Goal: Navigation & Orientation: Find specific page/section

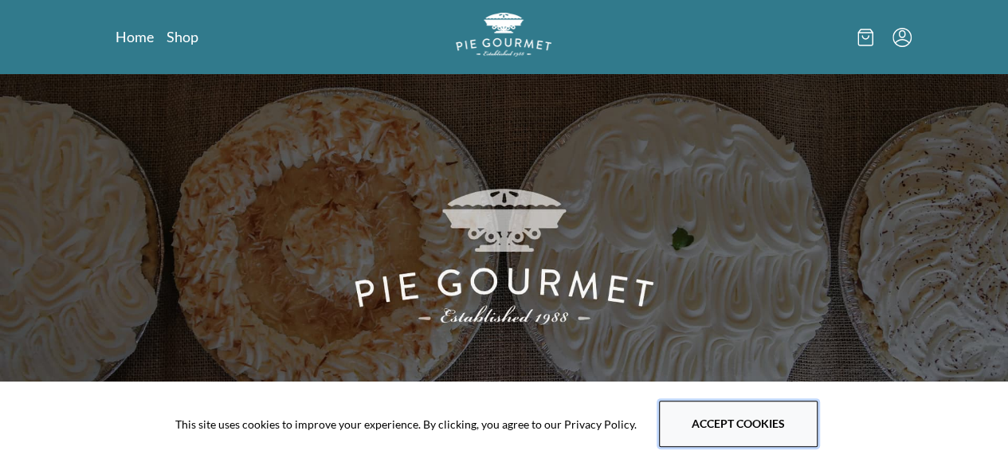
click at [731, 407] on button "Accept cookies" at bounding box center [738, 424] width 159 height 46
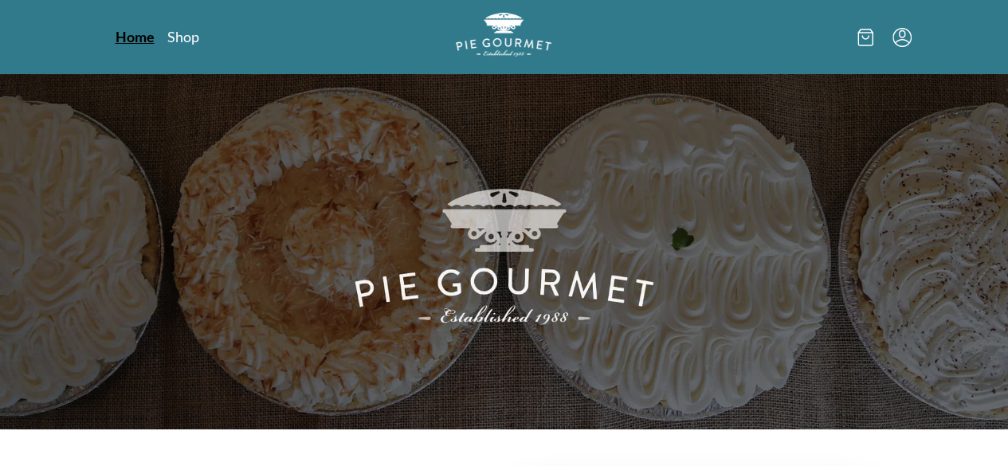
click at [116, 30] on link "Home" at bounding box center [135, 36] width 39 height 19
click at [167, 36] on link "Shop" at bounding box center [183, 36] width 32 height 19
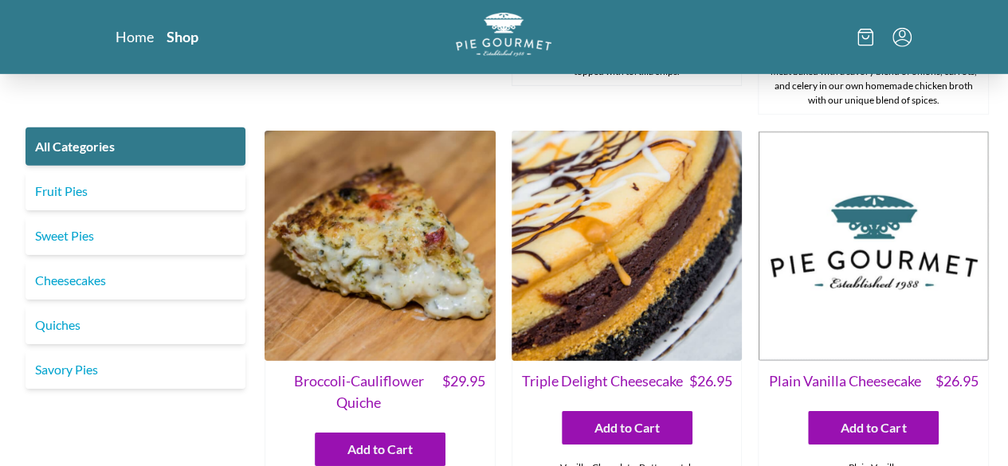
scroll to position [2465, 0]
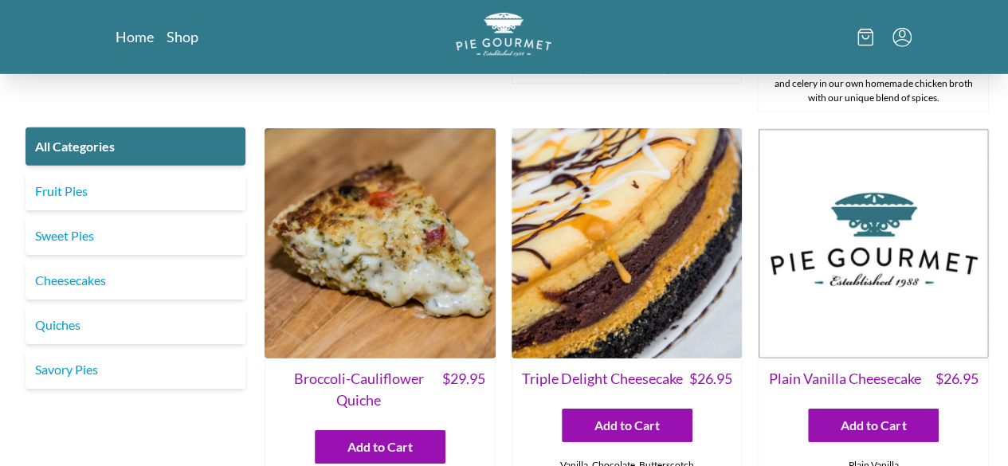
click at [497, 316] on div "Chicken Curry Pot Pie $ 29.95 Add to Cart Turkey Pot Pie $ 29.95 Add to Cart Po…" at bounding box center [627, 265] width 725 height 5292
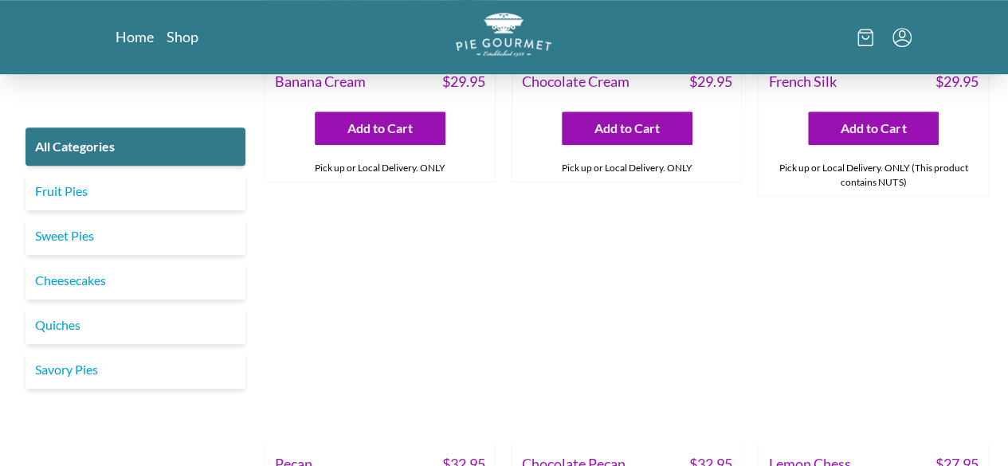
scroll to position [3562, 0]
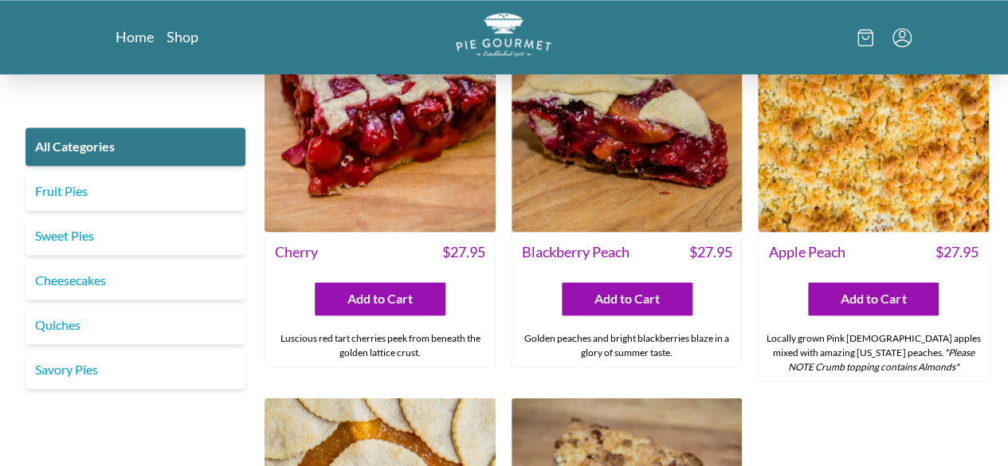
scroll to position [4161, 0]
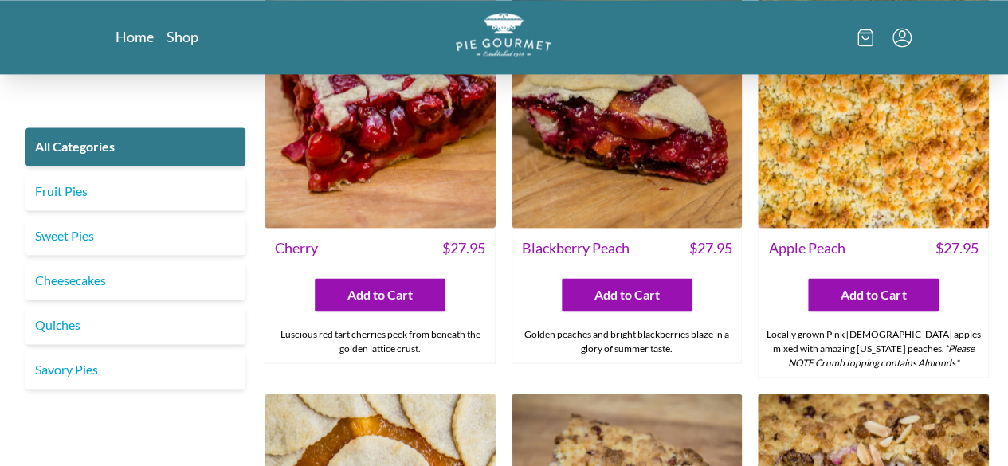
click at [206, 387] on link "Savory Pies" at bounding box center [136, 370] width 220 height 38
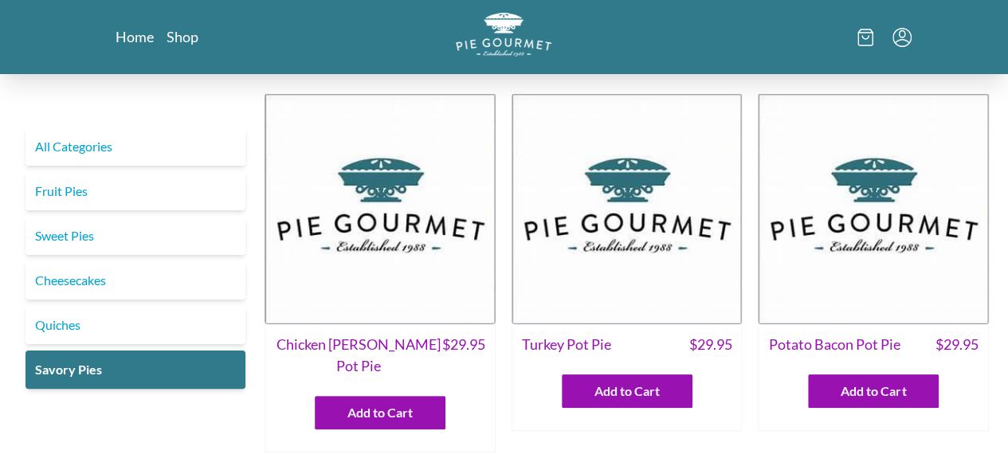
click at [404, 315] on img at bounding box center [380, 208] width 231 height 231
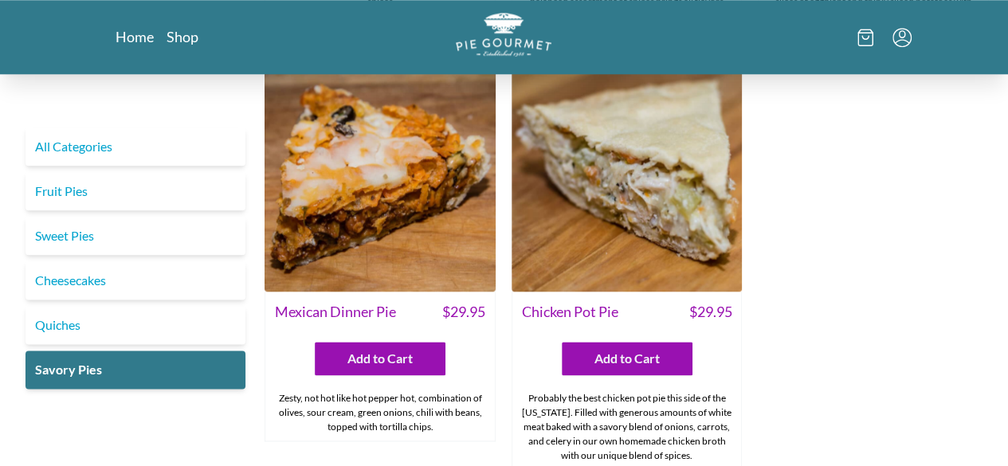
scroll to position [847, 0]
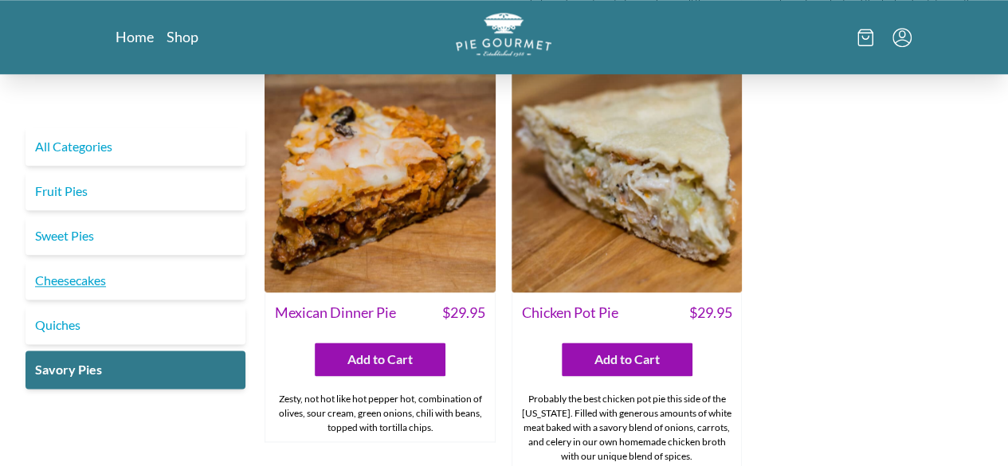
click at [185, 299] on link "Cheesecakes" at bounding box center [136, 280] width 220 height 38
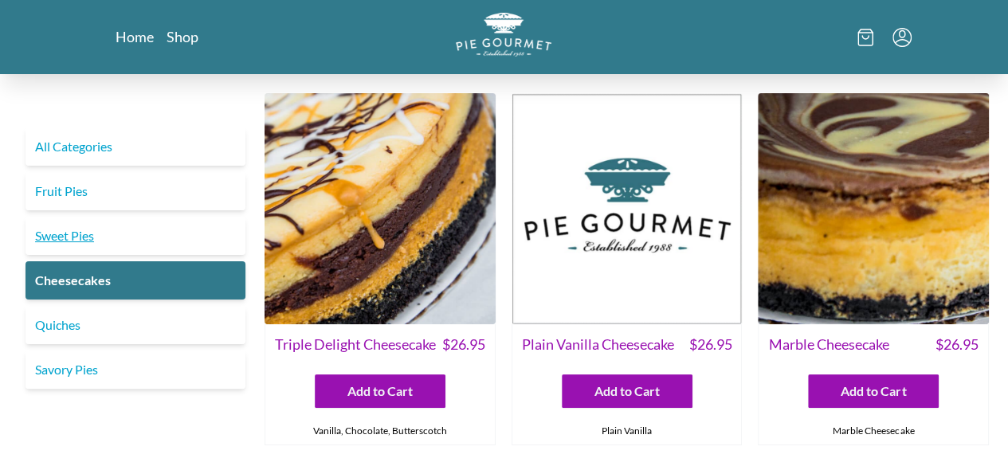
click at [89, 236] on link "Sweet Pies" at bounding box center [136, 236] width 220 height 38
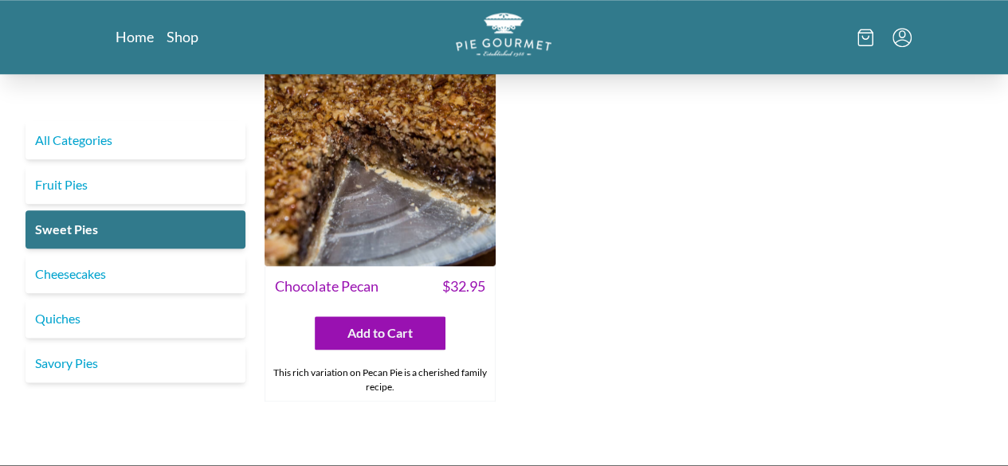
scroll to position [811, 0]
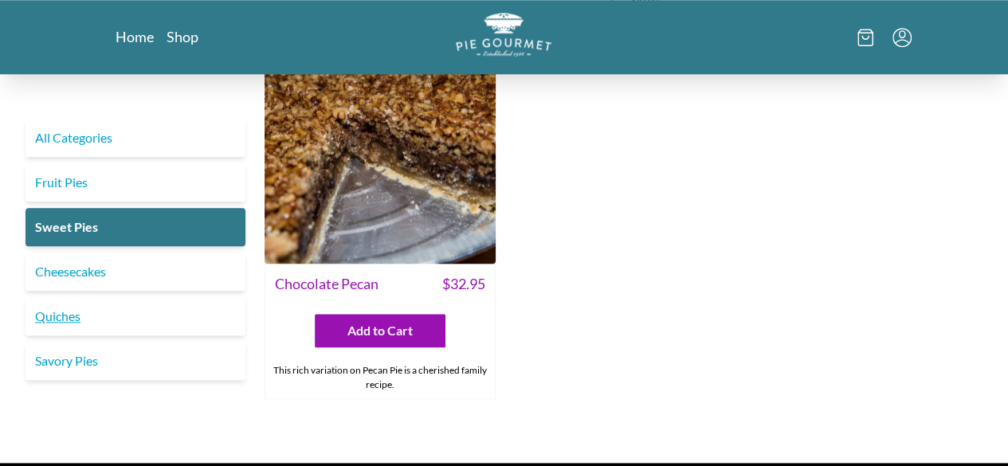
click at [136, 319] on link "Quiches" at bounding box center [136, 316] width 220 height 38
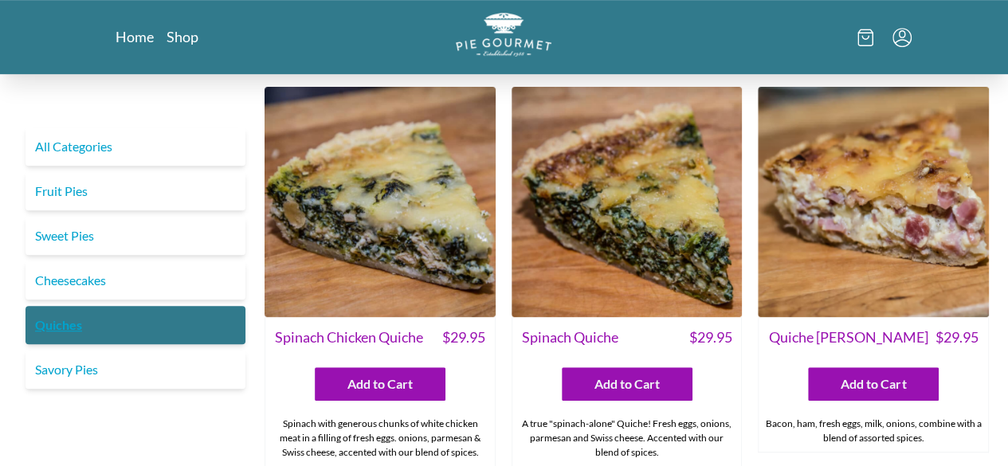
scroll to position [831, 0]
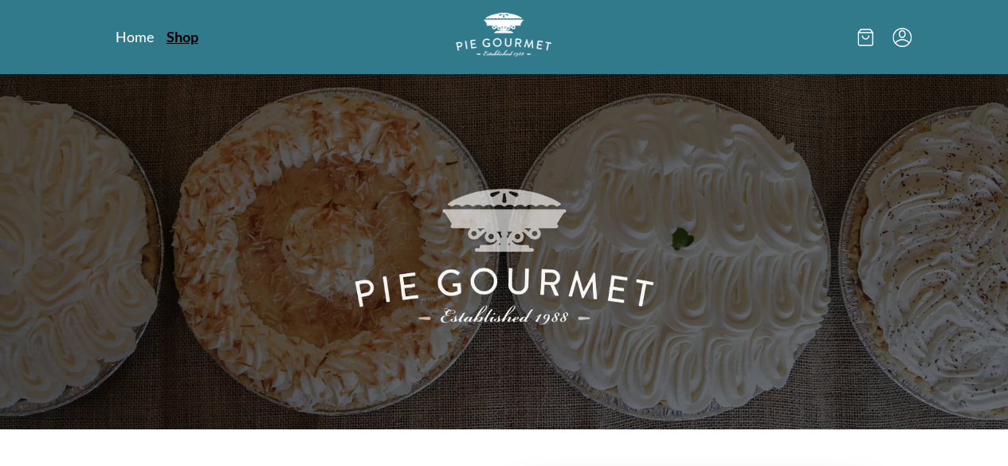
click at [167, 37] on link "Shop" at bounding box center [183, 36] width 32 height 19
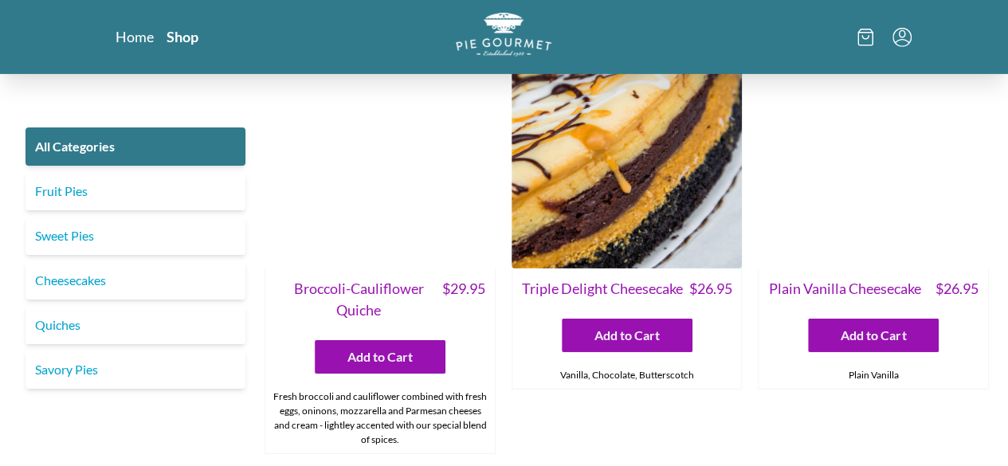
scroll to position [2568, 0]
